Goal: Task Accomplishment & Management: Complete application form

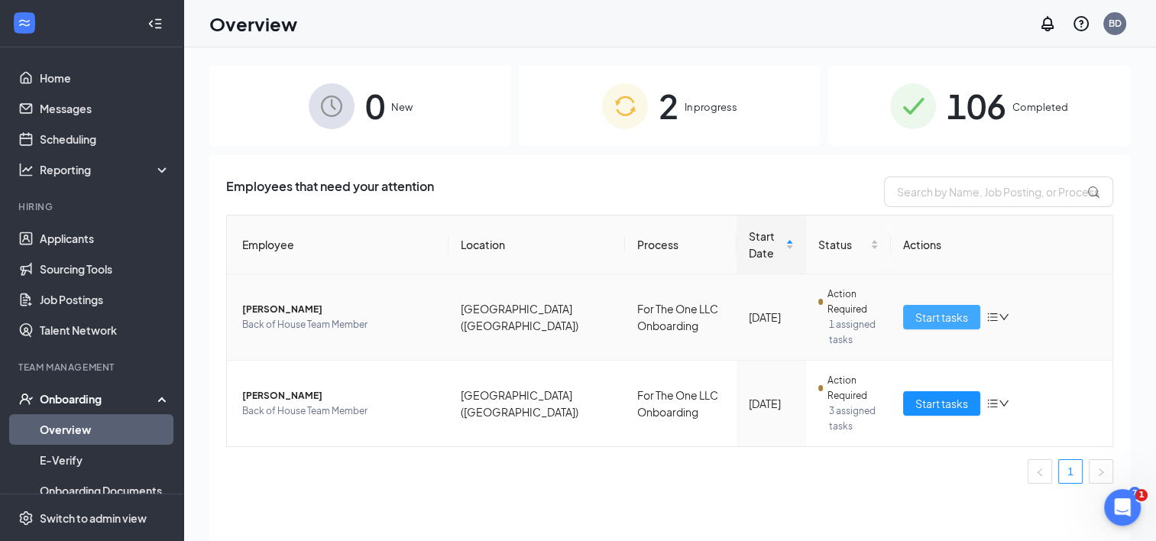
click at [937, 324] on span "Start tasks" at bounding box center [941, 317] width 53 height 17
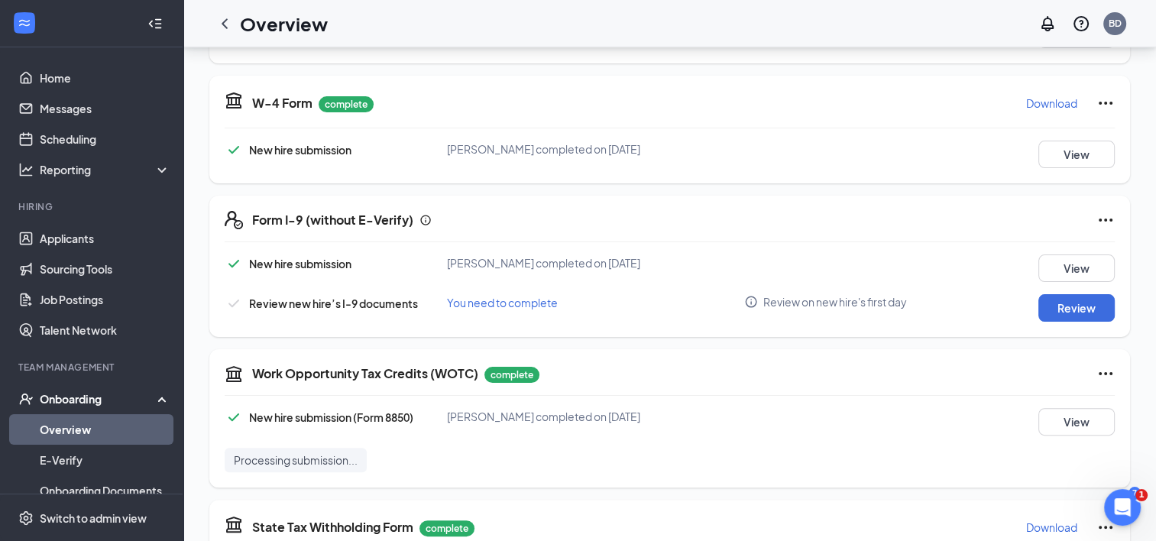
scroll to position [324, 0]
click at [1044, 303] on button "Review" at bounding box center [1076, 307] width 76 height 28
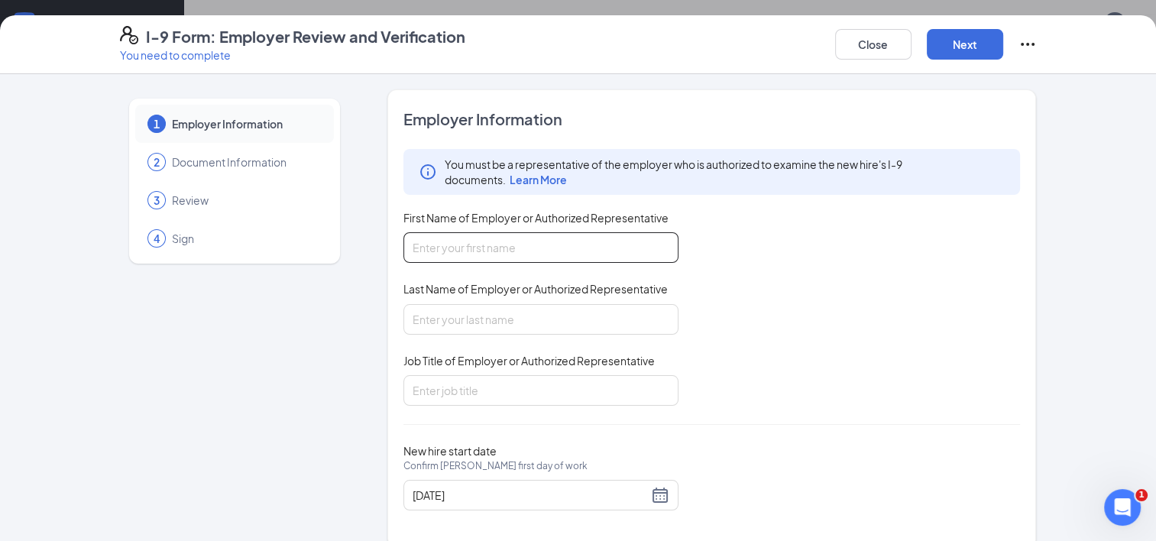
click at [559, 260] on input "First Name of Employer or Authorized Representative" at bounding box center [540, 247] width 275 height 31
type input "[PERSON_NAME]"
click at [478, 319] on input "Last Name of Employer or Authorized Representative" at bounding box center [540, 319] width 275 height 31
type input "[PERSON_NAME]"
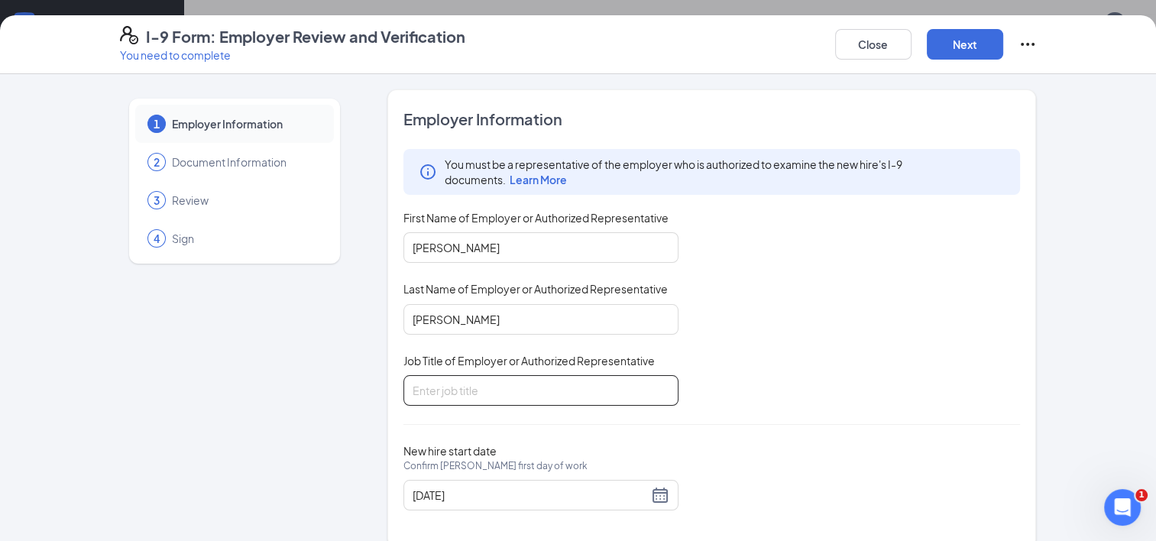
click at [494, 390] on input "Job Title of Employer or Authorized Representative" at bounding box center [540, 390] width 275 height 31
type input "Talent Coordinator"
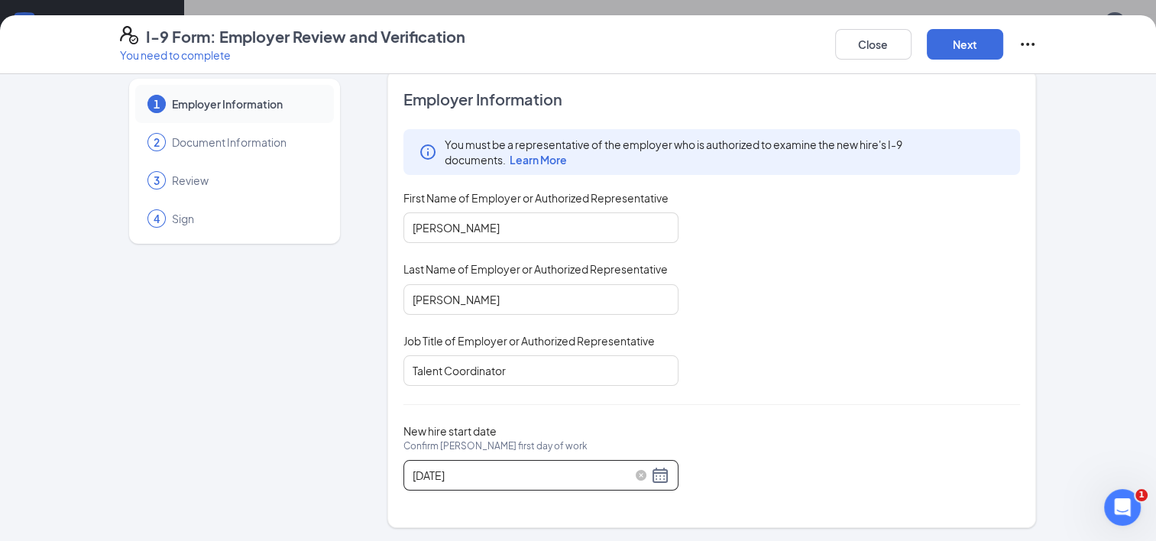
click at [625, 472] on input "[DATE]" at bounding box center [530, 475] width 235 height 17
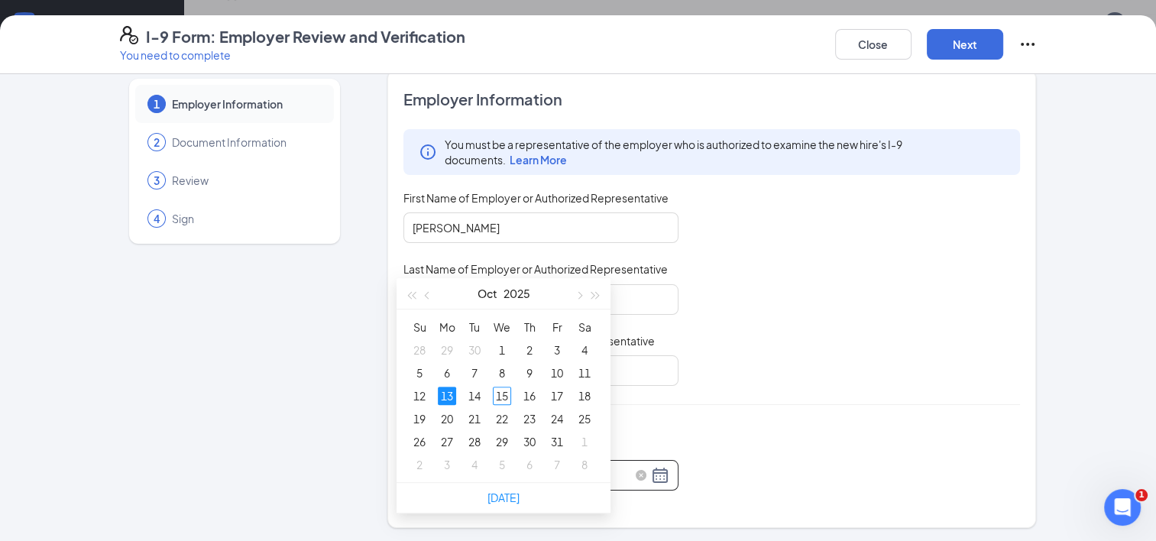
scroll to position [555, 0]
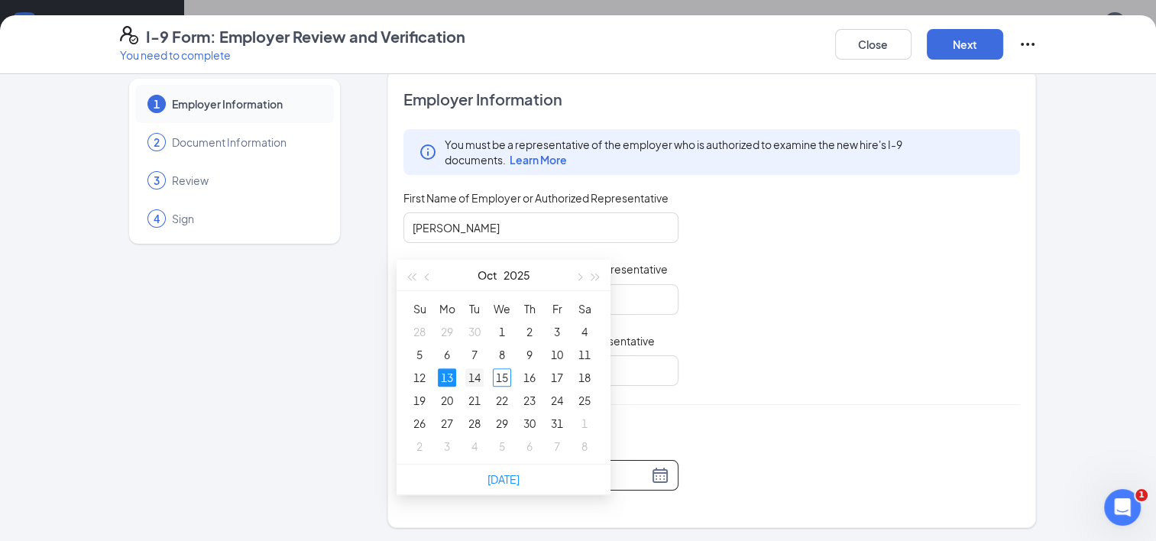
type input "[DATE]"
click at [477, 379] on div "14" at bounding box center [474, 377] width 18 height 18
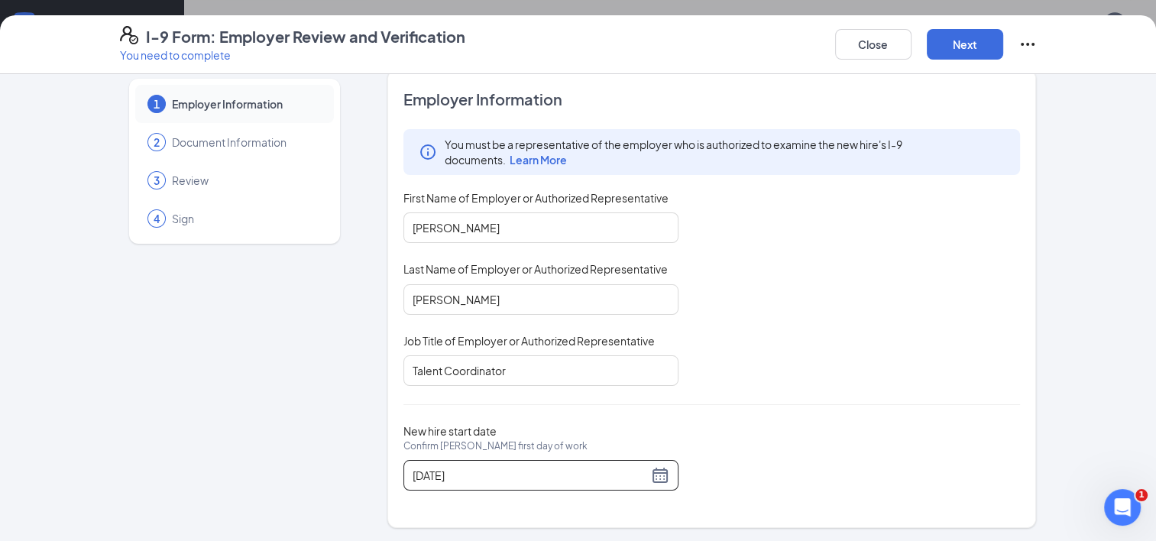
scroll to position [0, 0]
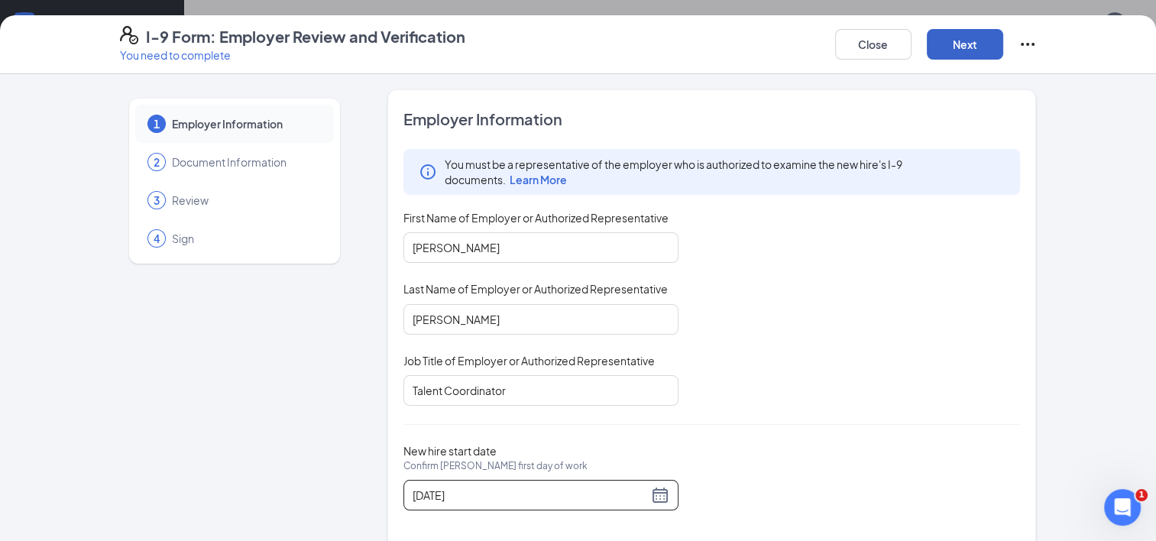
click at [971, 41] on button "Next" at bounding box center [965, 44] width 76 height 31
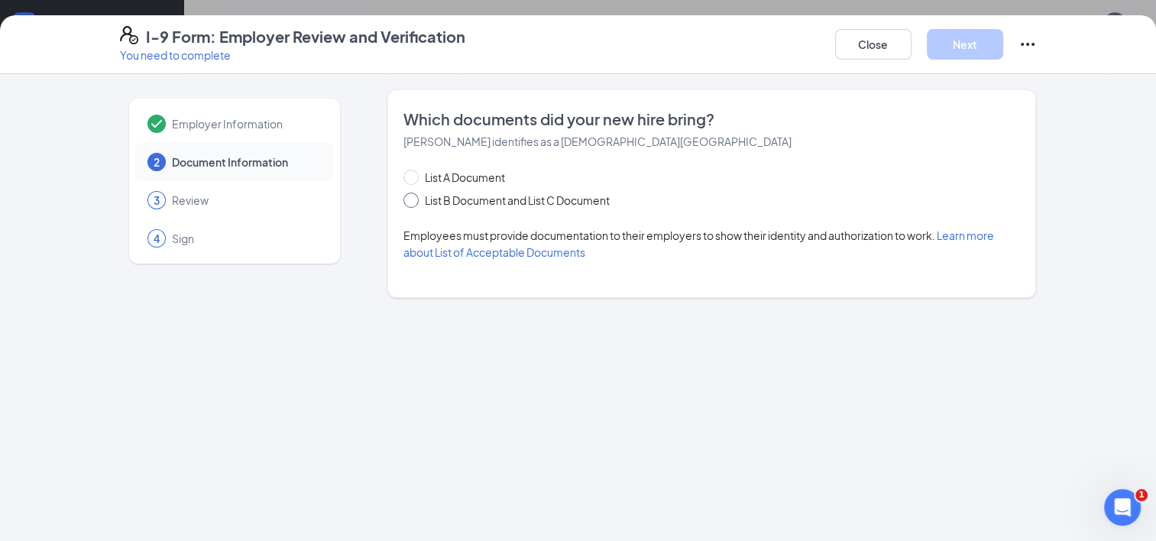
click at [416, 198] on span at bounding box center [410, 200] width 15 height 15
click at [414, 198] on input "List B Document and List C Document" at bounding box center [408, 198] width 11 height 11
radio input "true"
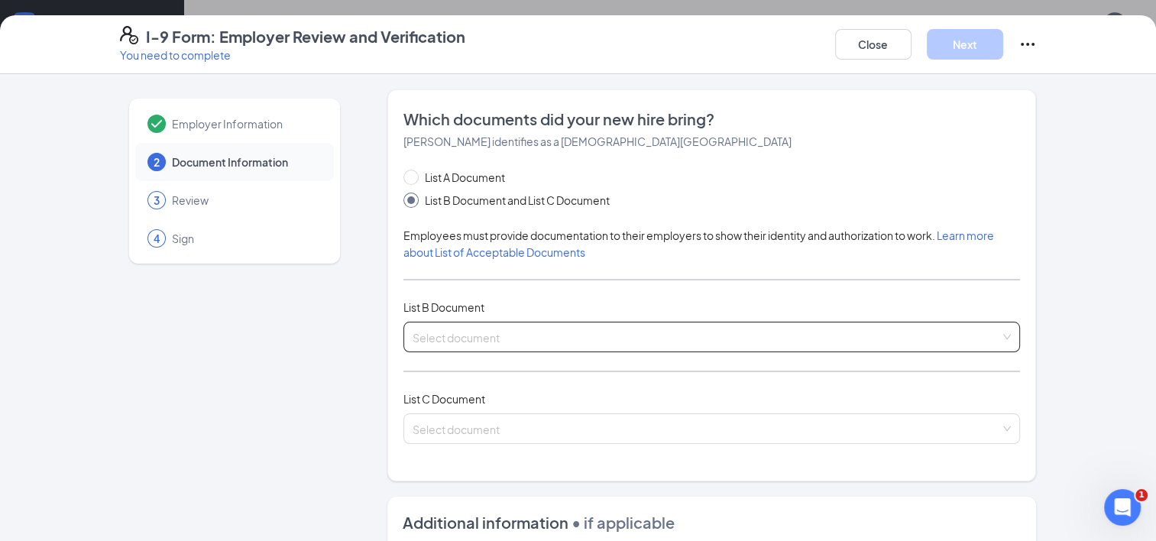
click at [471, 332] on input "search" at bounding box center [707, 333] width 588 height 23
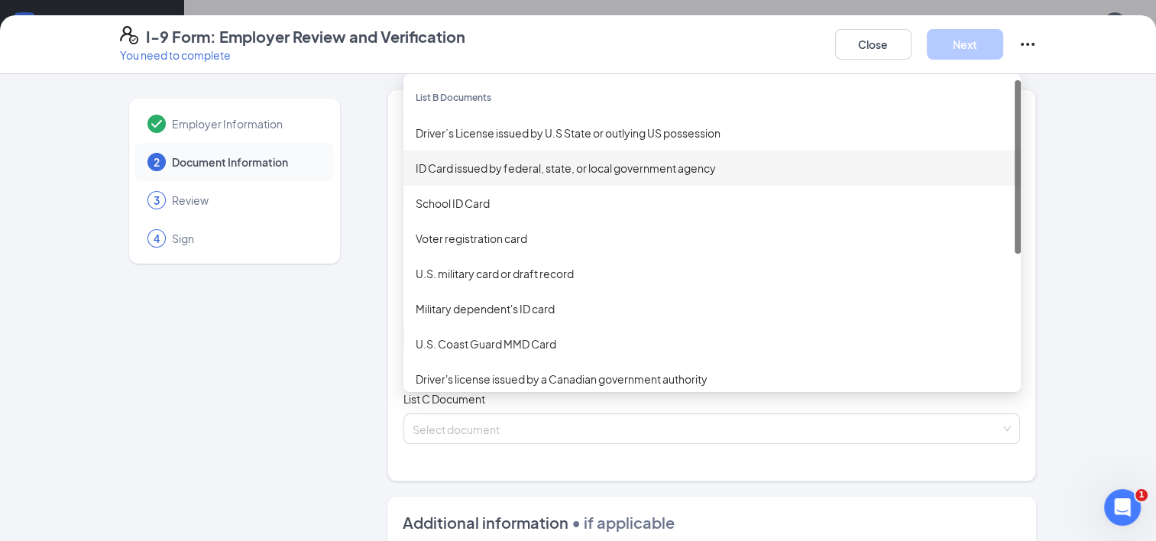
click at [526, 162] on div "ID Card issued by federal, state, or local government agency" at bounding box center [712, 168] width 593 height 17
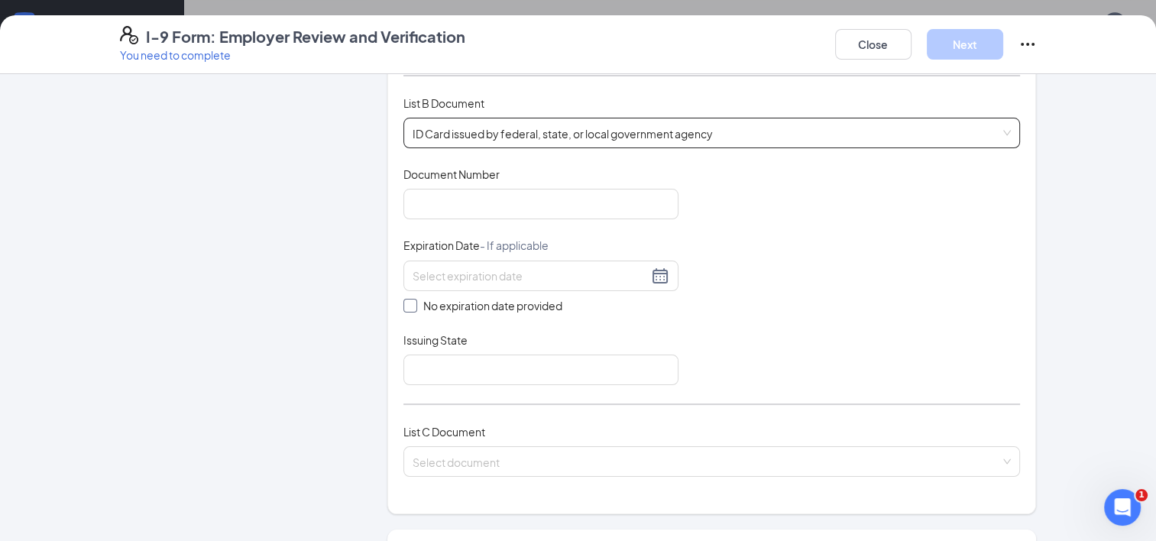
scroll to position [205, 0]
click at [449, 201] on input "Document Number" at bounding box center [540, 203] width 275 height 31
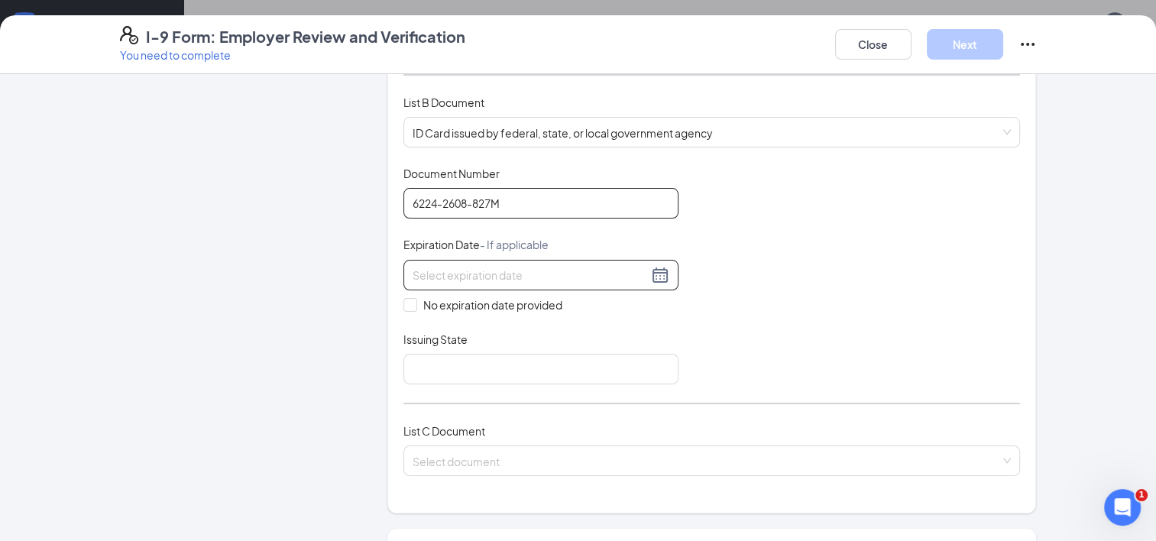
type input "6224-2608-827M"
click at [442, 276] on input at bounding box center [530, 275] width 235 height 17
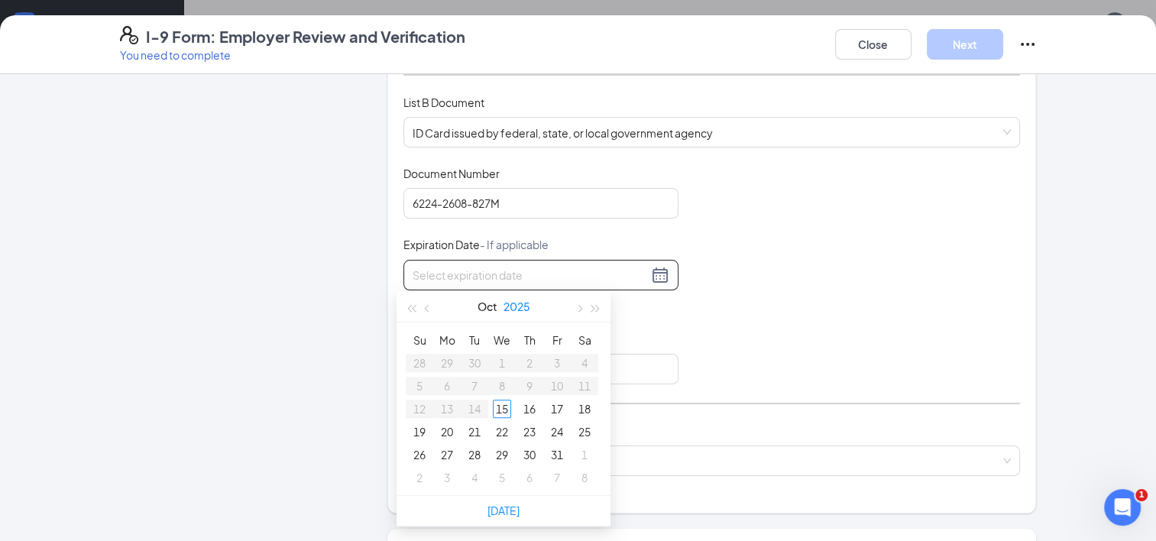
click at [522, 302] on button "2025" at bounding box center [517, 306] width 27 height 31
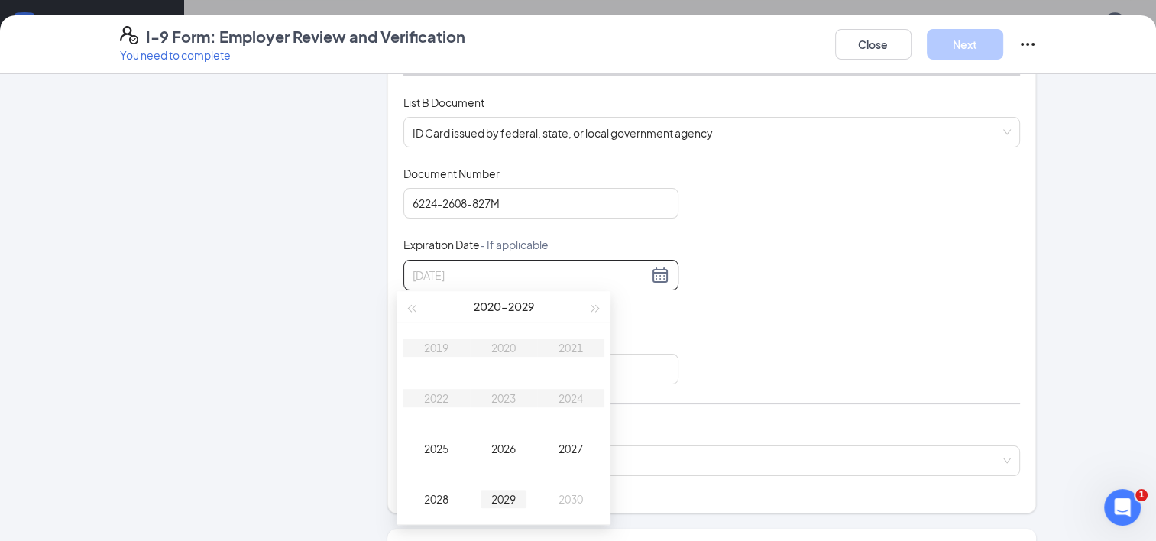
type input "[DATE]"
click at [499, 498] on div "2029" at bounding box center [504, 499] width 46 height 18
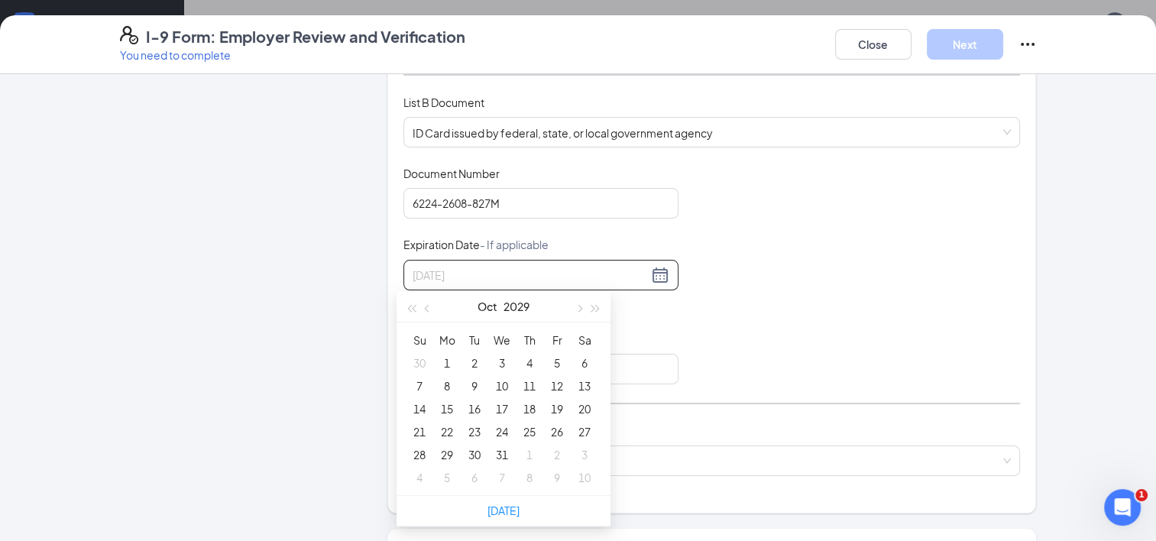
type input "[DATE]"
click at [576, 306] on span "button" at bounding box center [579, 309] width 8 height 8
type input "[DATE]"
click at [587, 384] on div "10" at bounding box center [584, 386] width 18 height 18
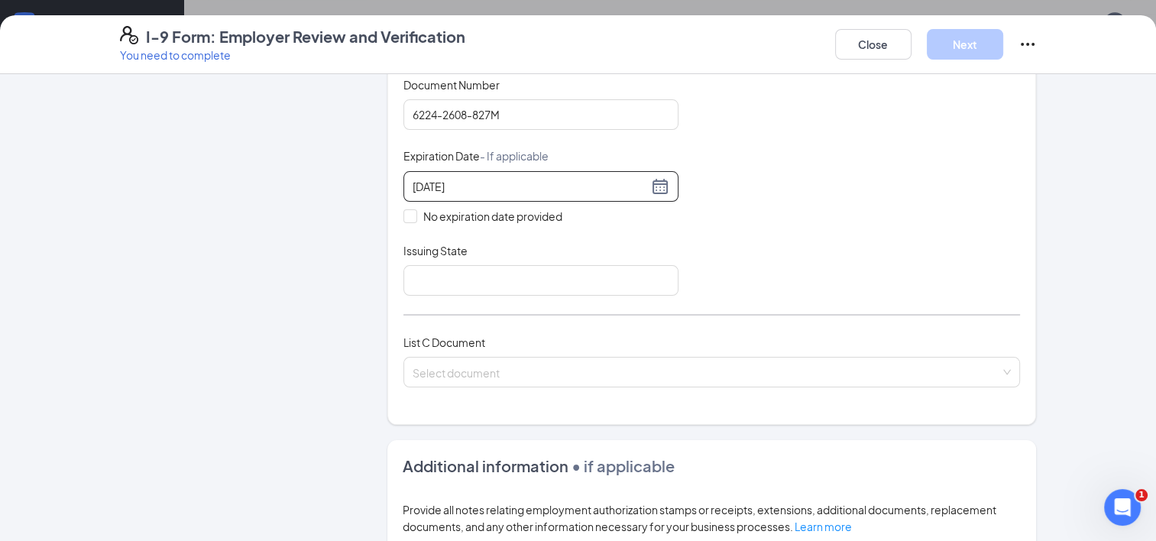
scroll to position [296, 0]
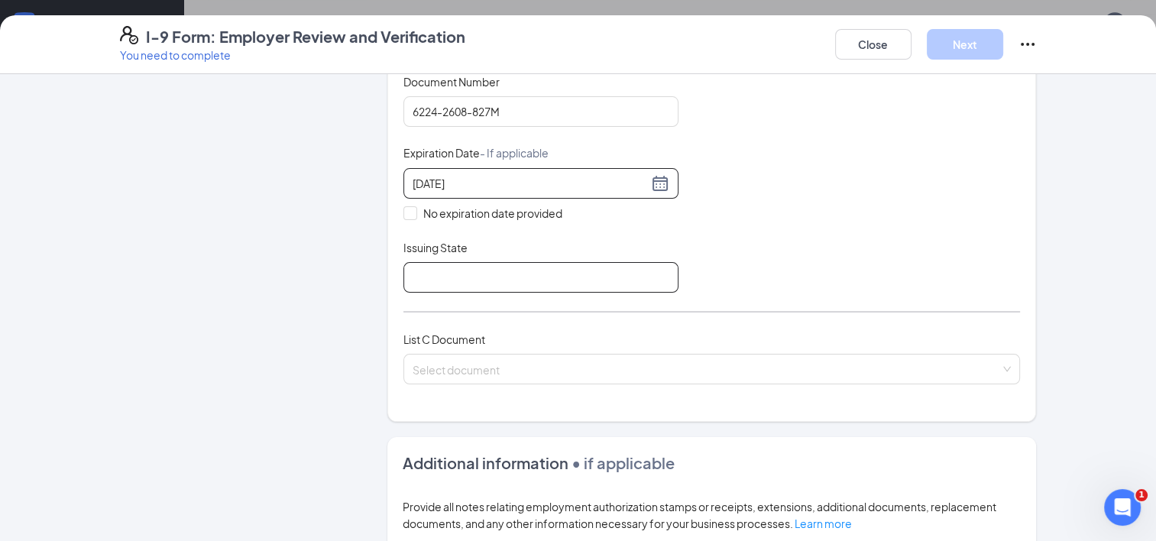
click at [498, 281] on input "Issuing State" at bounding box center [540, 277] width 275 height 31
type input "[US_STATE]"
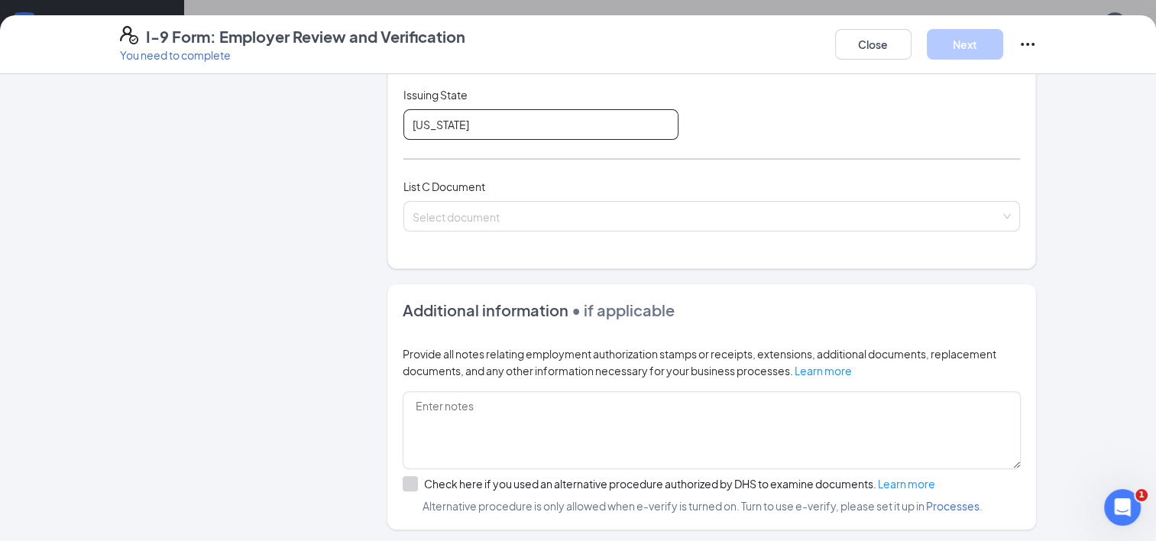
scroll to position [452, 0]
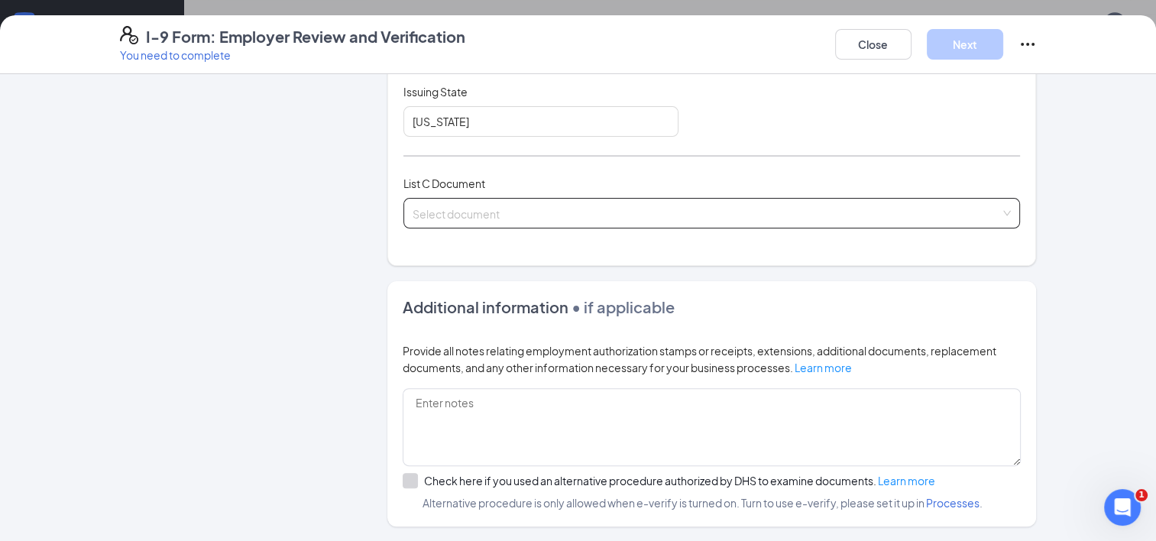
click at [478, 211] on input "search" at bounding box center [707, 210] width 588 height 23
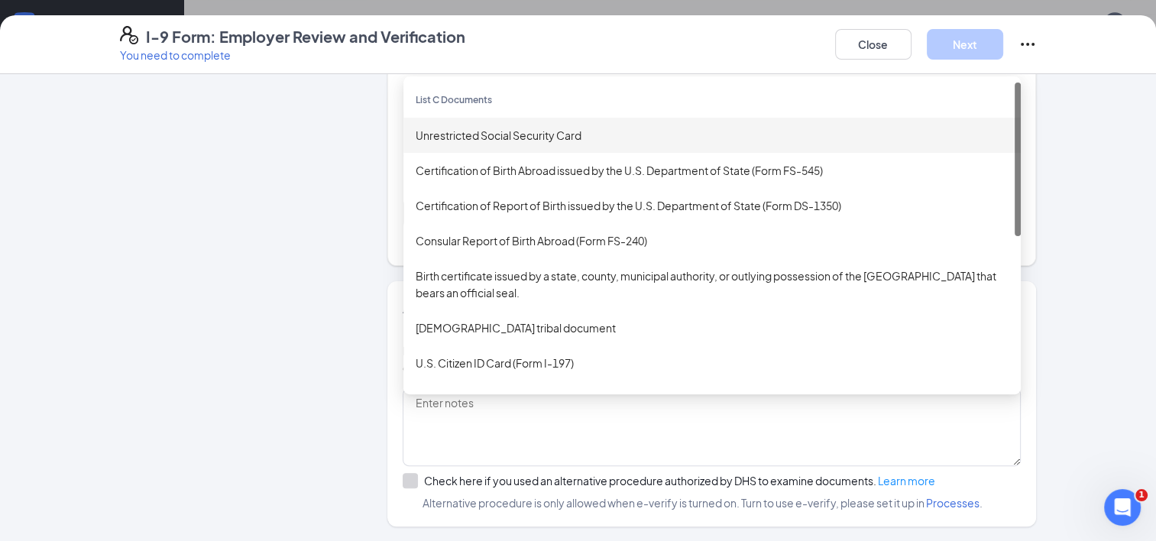
click at [486, 131] on div "Unrestricted Social Security Card" at bounding box center [712, 135] width 593 height 17
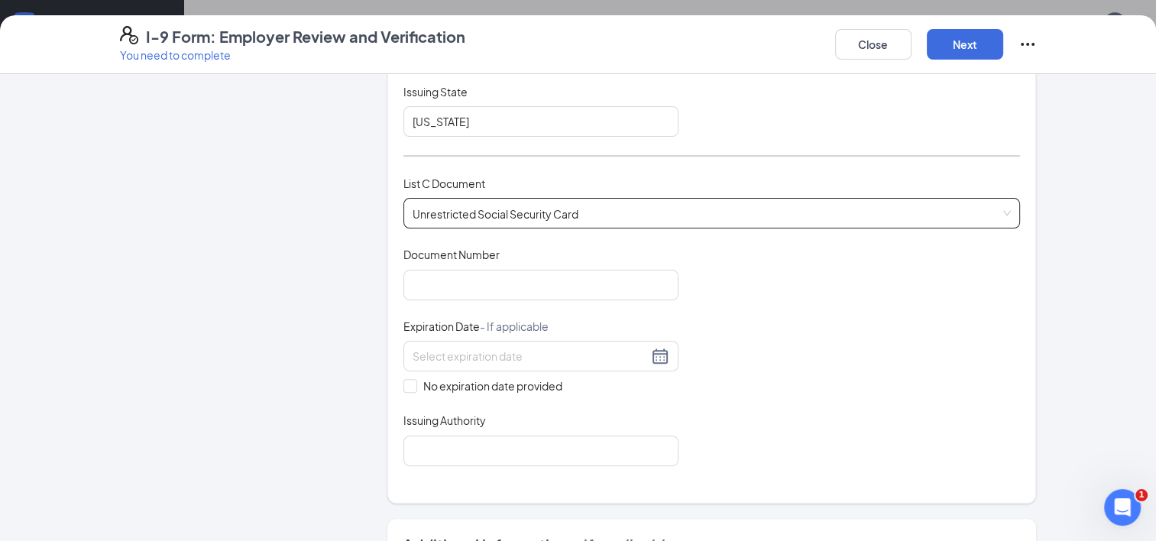
click at [492, 263] on div "Document Number" at bounding box center [540, 258] width 275 height 22
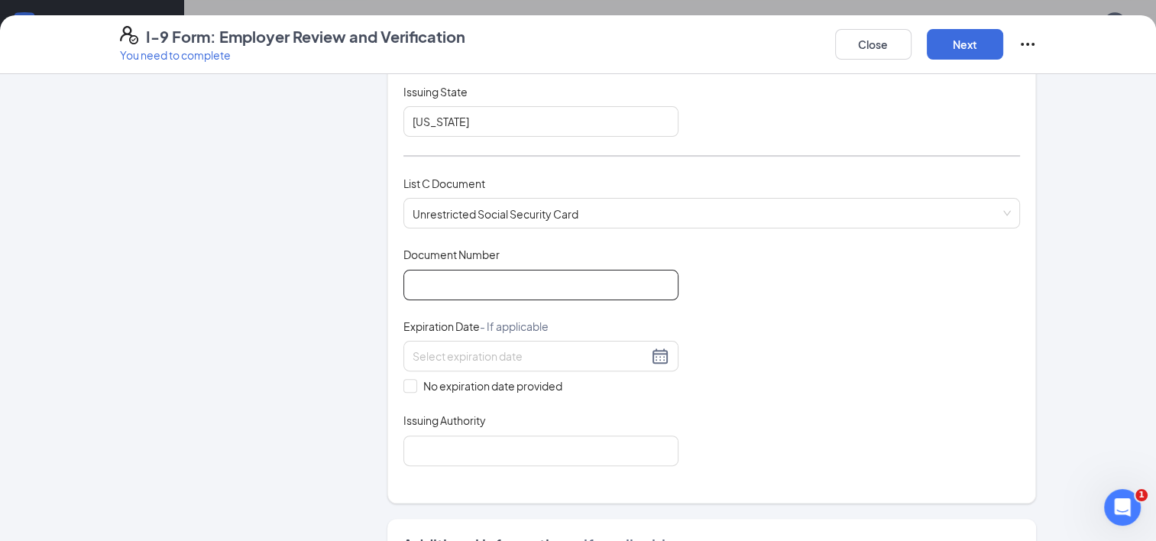
click at [489, 270] on input "Document Number" at bounding box center [540, 285] width 275 height 31
type input "619713649"
click at [403, 379] on input "No expiration date provided" at bounding box center [408, 384] width 11 height 11
checkbox input "true"
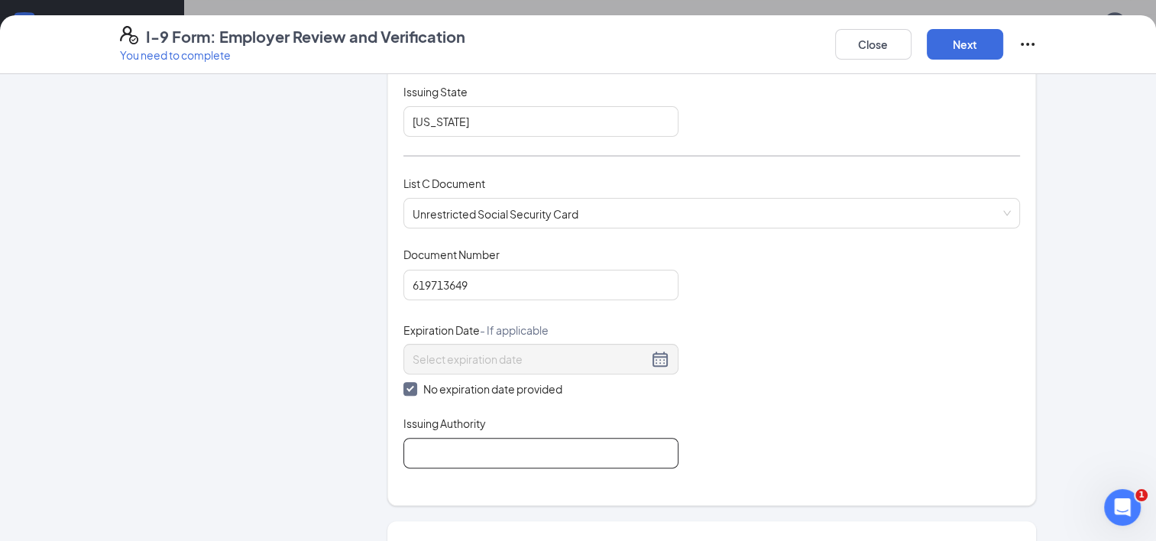
click at [465, 445] on input "Issuing Authority" at bounding box center [540, 453] width 275 height 31
type input "Social Security Administration"
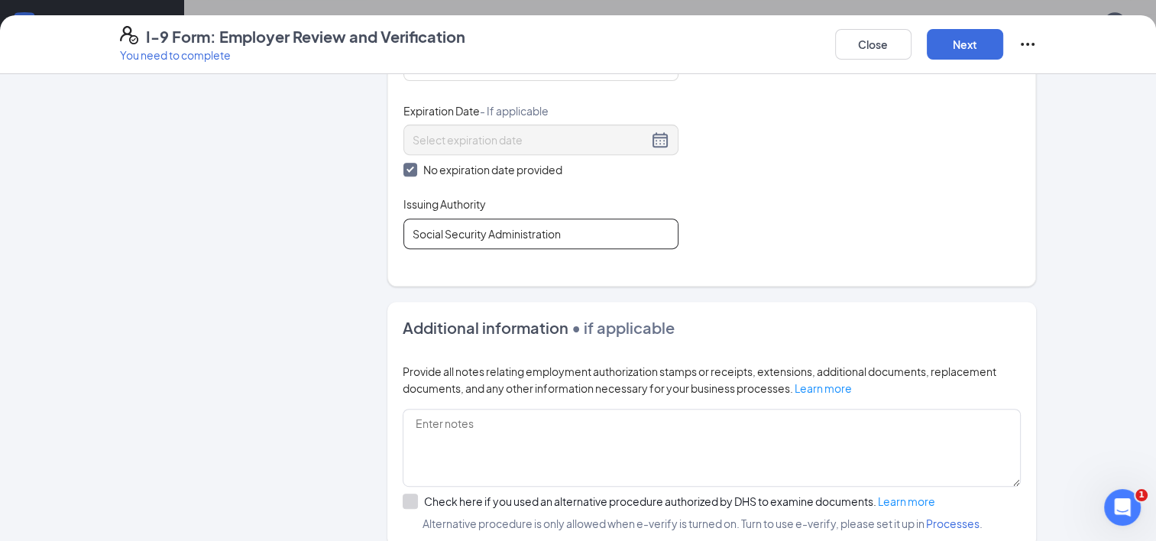
scroll to position [833, 0]
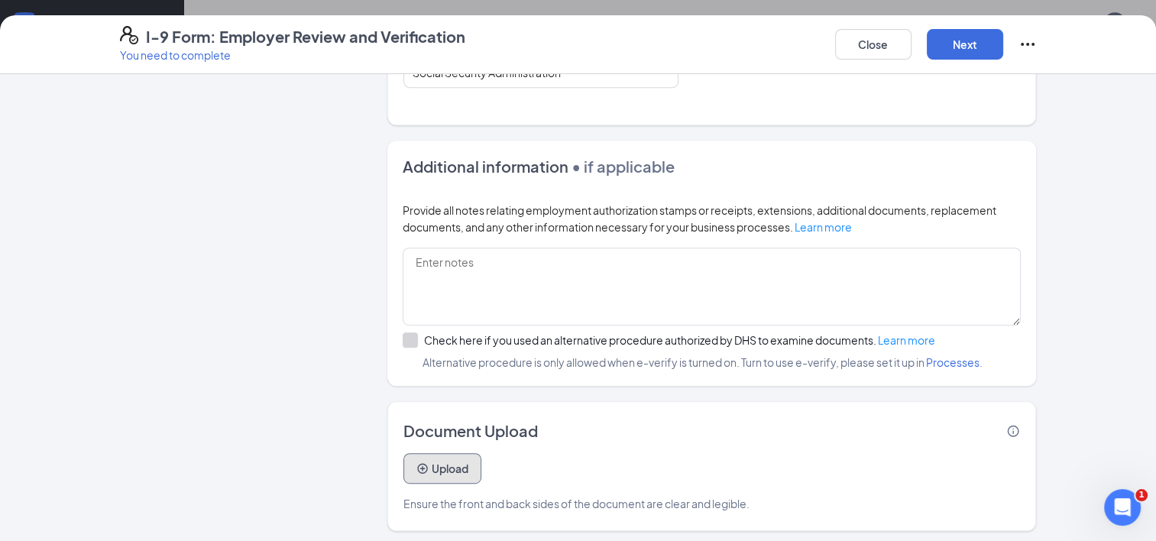
click at [446, 453] on button "Upload" at bounding box center [442, 468] width 78 height 31
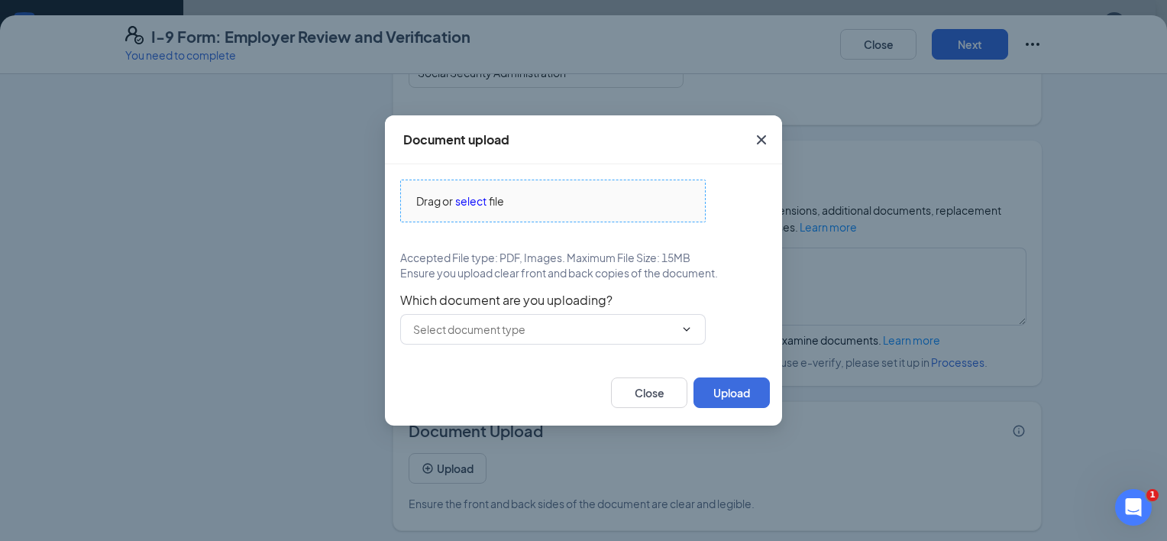
click at [474, 196] on span "select" at bounding box center [470, 201] width 31 height 17
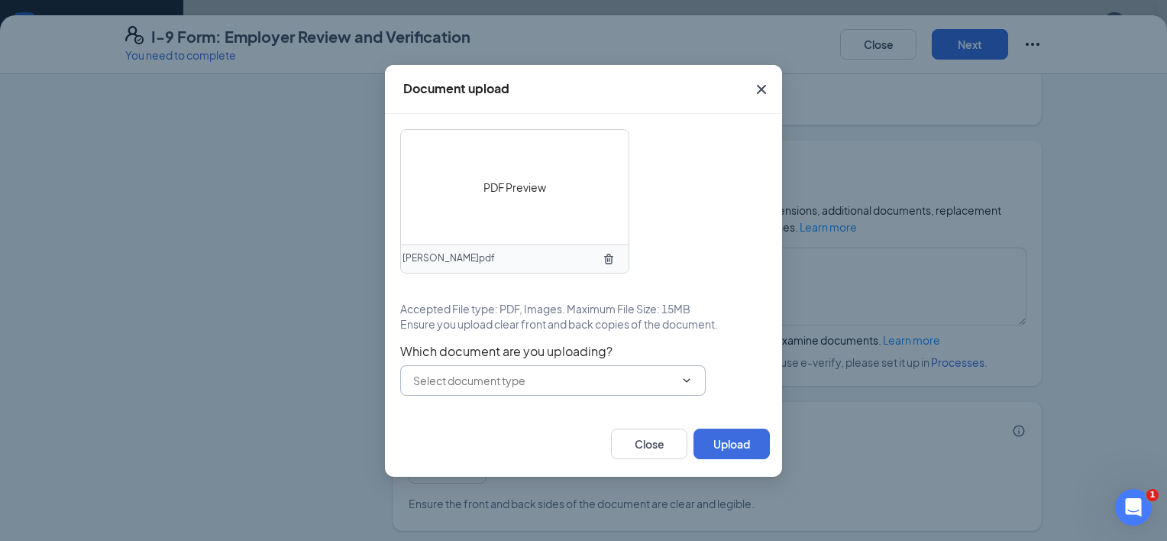
click at [536, 388] on span at bounding box center [553, 380] width 306 height 31
click at [559, 388] on span at bounding box center [553, 380] width 306 height 31
click at [695, 378] on span at bounding box center [553, 380] width 306 height 31
click at [682, 378] on icon "ChevronDown" at bounding box center [687, 380] width 12 height 12
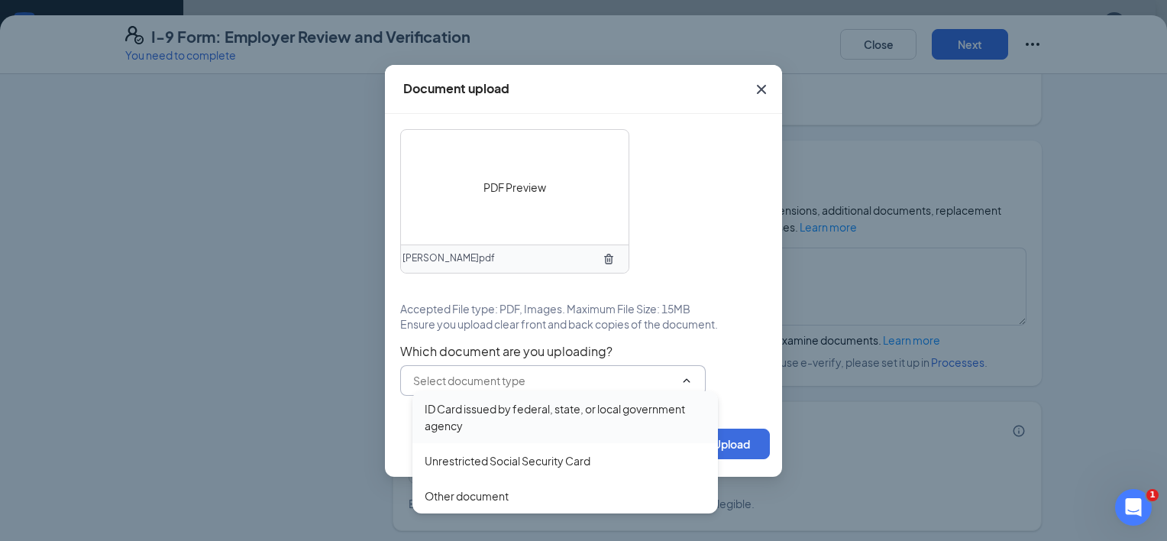
click at [512, 420] on div "ID Card issued by federal, state, or local government agency" at bounding box center [565, 417] width 281 height 34
type input "ID Card issued by federal, state, or local government agency"
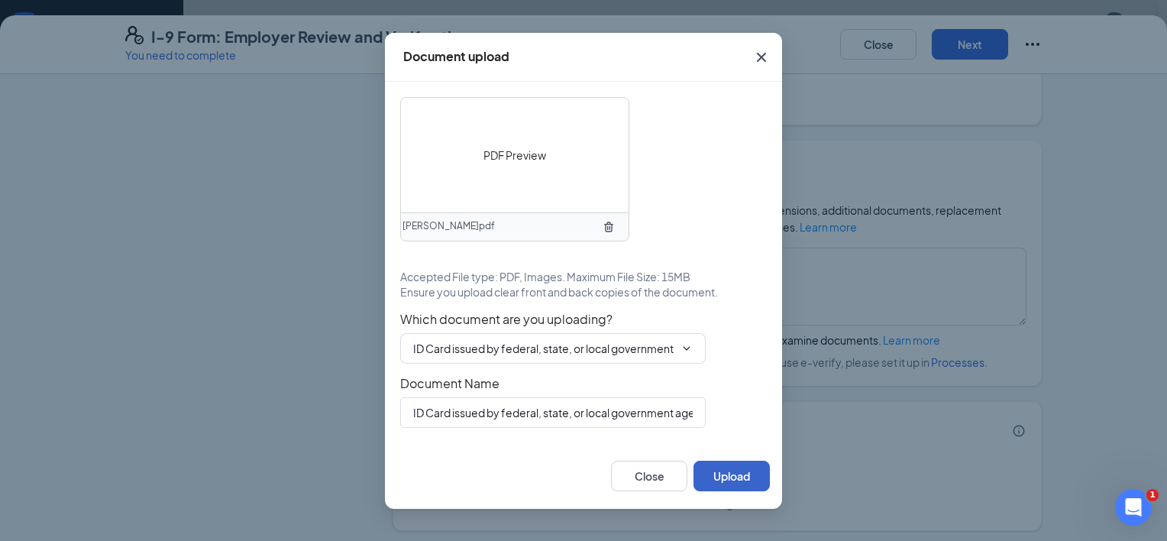
click at [724, 480] on button "Upload" at bounding box center [732, 476] width 76 height 31
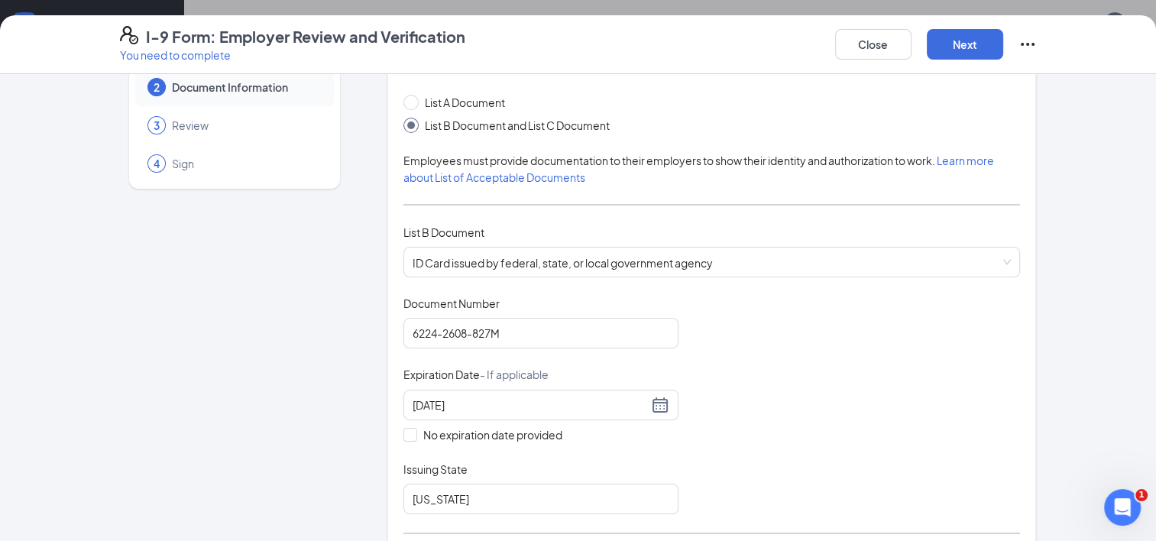
scroll to position [0, 0]
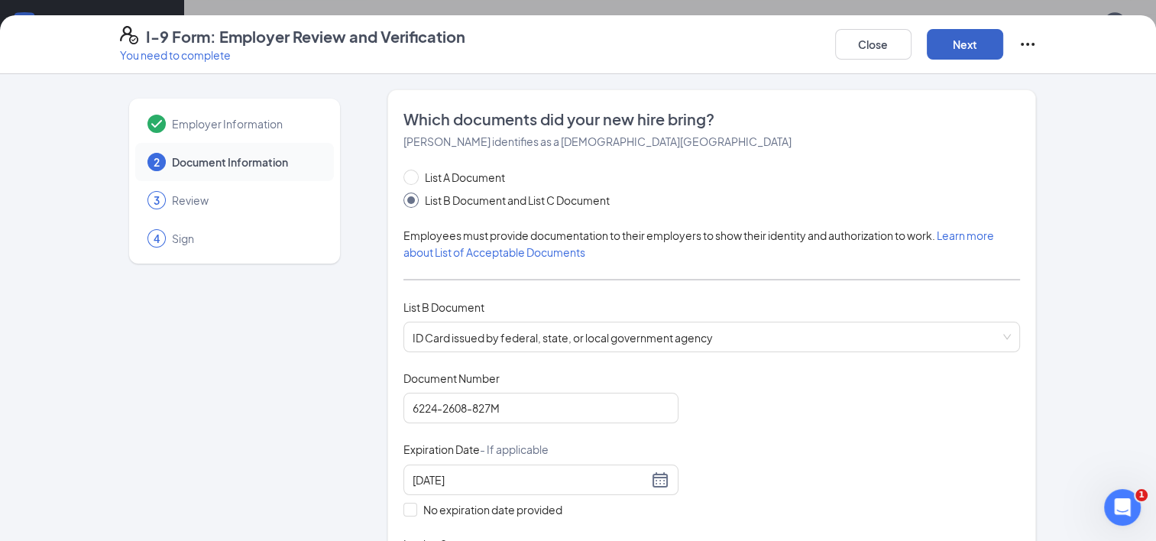
click at [969, 53] on button "Next" at bounding box center [965, 44] width 76 height 31
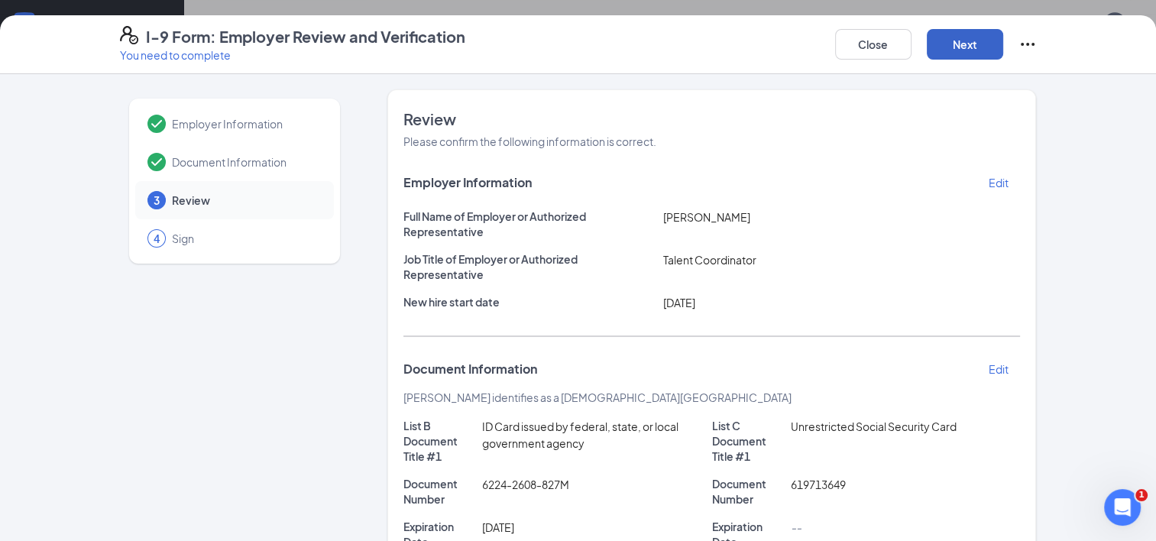
scroll to position [483, 0]
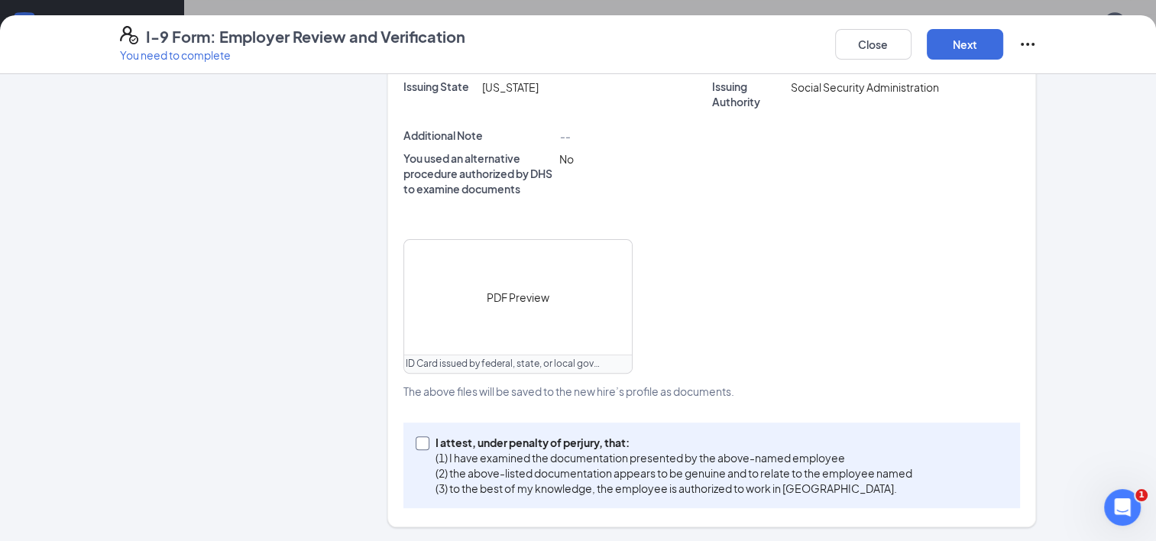
click at [429, 449] on span "I attest, under penalty of [PERSON_NAME], that: (1) I have examined the documen…" at bounding box center [673, 465] width 489 height 61
click at [426, 447] on input "I attest, under penalty of [PERSON_NAME], that: (1) I have examined the documen…" at bounding box center [421, 441] width 11 height 11
checkbox input "true"
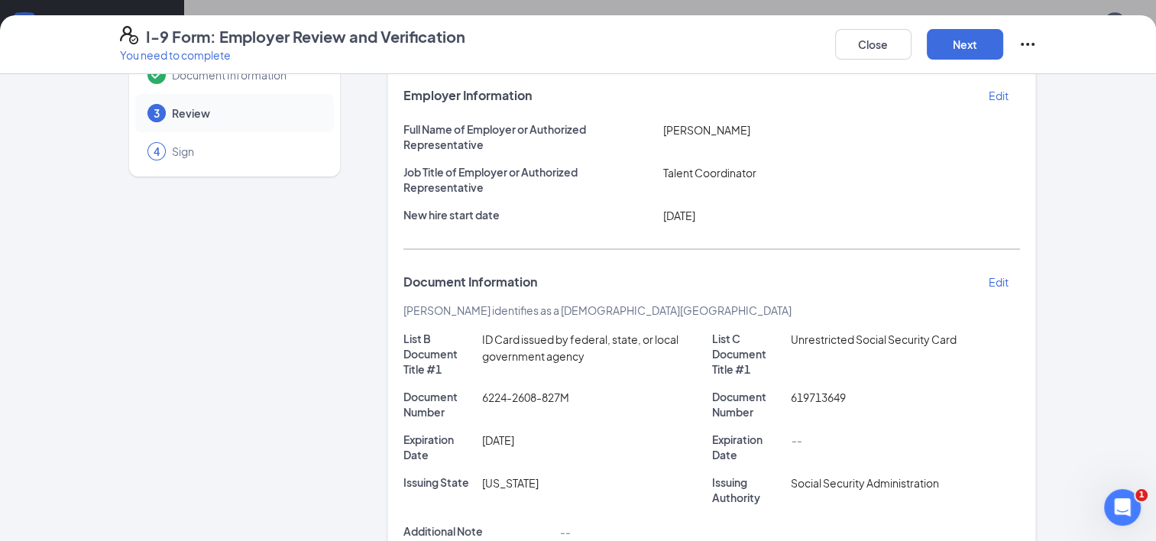
scroll to position [0, 0]
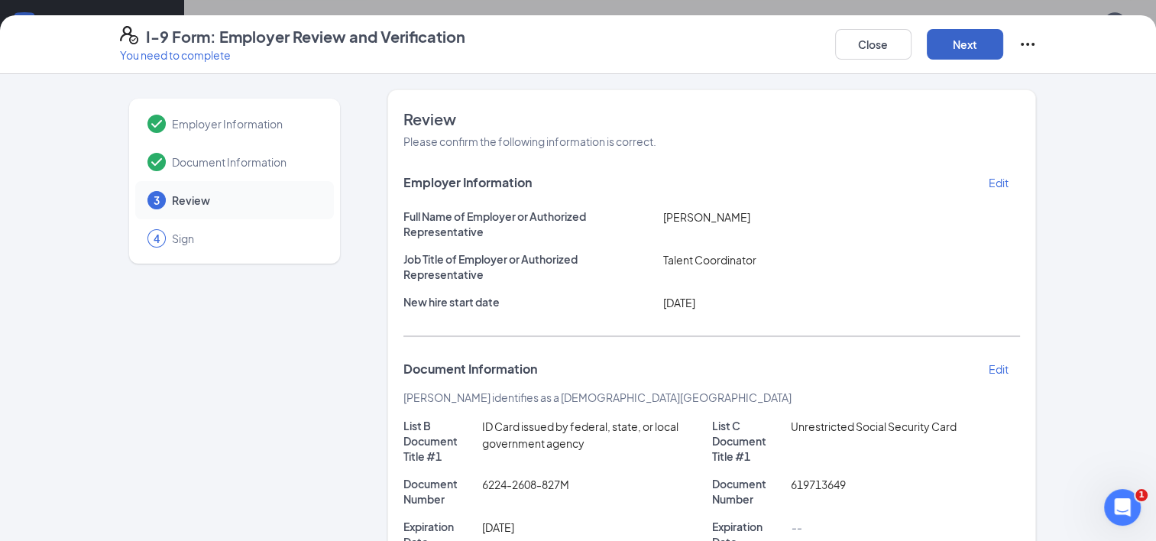
click at [981, 43] on button "Next" at bounding box center [965, 44] width 76 height 31
